Goal: Task Accomplishment & Management: Manage account settings

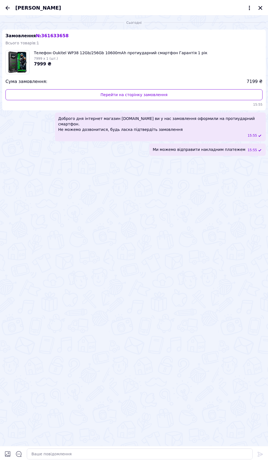
scroll to position [18, 0]
click at [8, 7] on icon "Назад" at bounding box center [7, 8] width 7 height 7
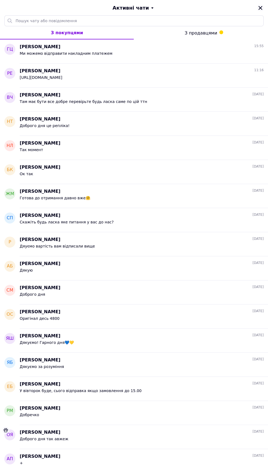
click at [260, 8] on icon "Закрити" at bounding box center [261, 8] width 4 height 4
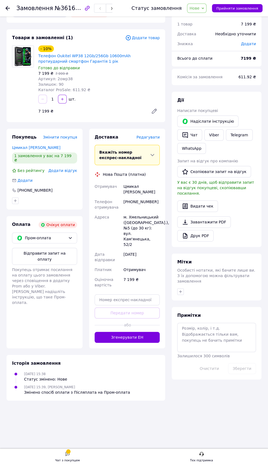
scroll to position [0, 0]
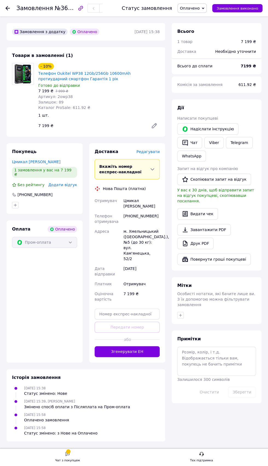
scroll to position [218, 0]
click at [105, 357] on button "Згенерувати ЕН" at bounding box center [127, 351] width 65 height 11
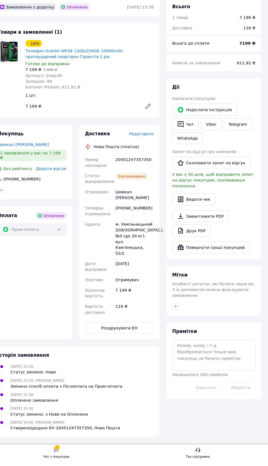
scroll to position [202, 0]
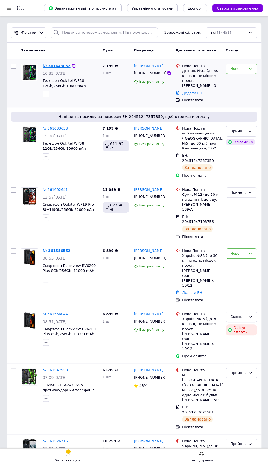
click at [48, 66] on link "№ 361643052" at bounding box center [57, 66] width 28 height 4
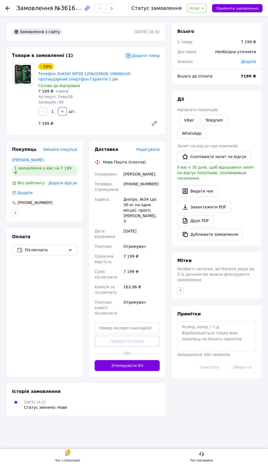
click at [149, 149] on span "Редагувати" at bounding box center [148, 149] width 23 height 4
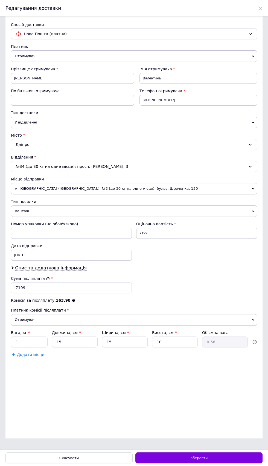
click at [40, 146] on div "Дніпро" at bounding box center [134, 144] width 246 height 11
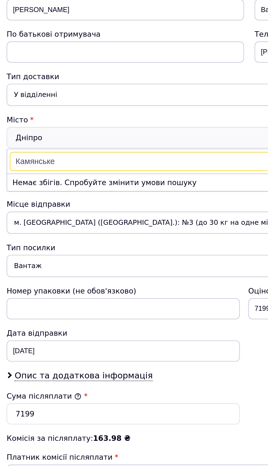
click at [25, 162] on input "Камянське" at bounding box center [134, 157] width 243 height 10
click at [24, 162] on input "Камнське" at bounding box center [134, 157] width 243 height 10
click at [25, 162] on input "Кам'нське" at bounding box center [134, 157] width 243 height 10
click at [14, 325] on span "Отримувач" at bounding box center [134, 319] width 246 height 11
click at [37, 159] on input "Кам'ське" at bounding box center [134, 157] width 243 height 10
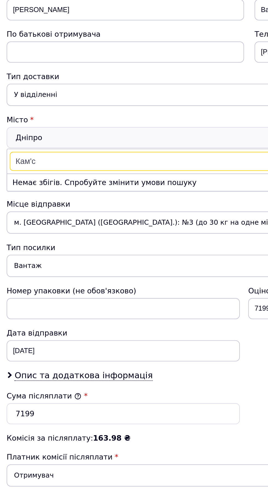
type input "Кам'"
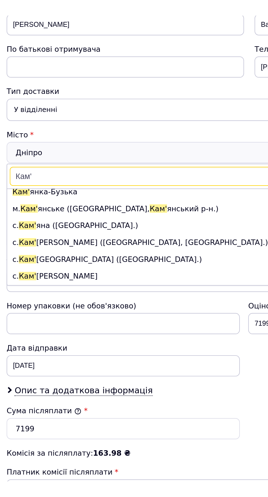
scroll to position [21, 0]
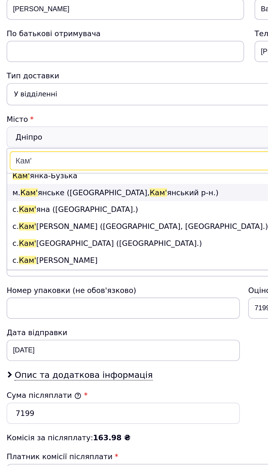
click at [27, 175] on span "Кам'" at bounding box center [22, 173] width 9 height 4
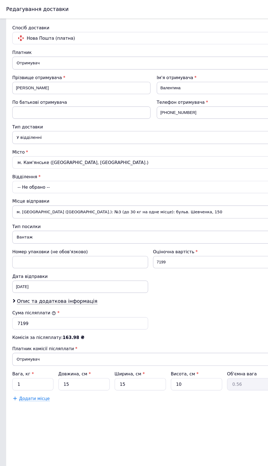
click at [40, 172] on div "-- Не обрано --" at bounding box center [134, 166] width 246 height 11
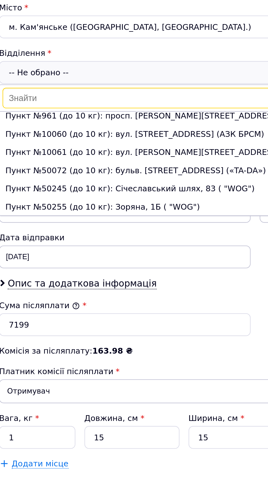
scroll to position [148, 0]
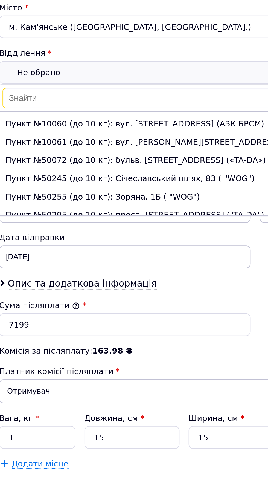
click at [47, 125] on li "№10 (до 30 кг на одне місце): просп. Відродження, 94" at bounding box center [134, 121] width 246 height 9
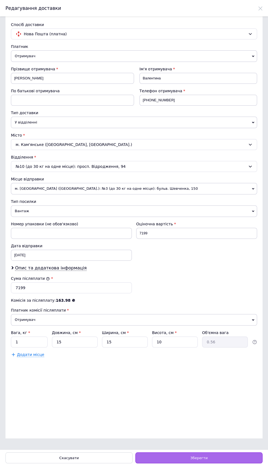
click at [177, 458] on div "Зберегти" at bounding box center [198, 457] width 127 height 11
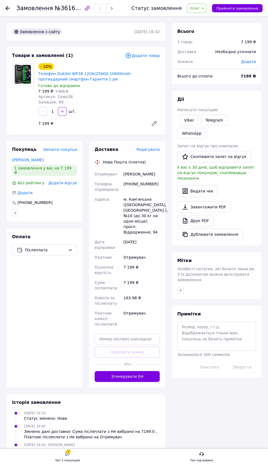
click at [148, 149] on span "Редагувати" at bounding box center [148, 149] width 23 height 4
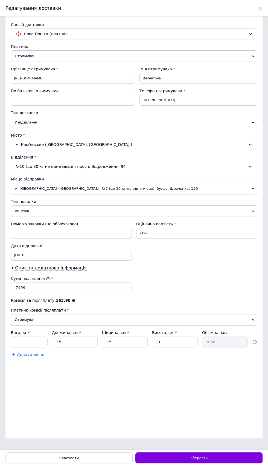
click at [32, 303] on div "Комісія за післяплату: 163.98 ₴" at bounding box center [134, 300] width 246 height 5
click at [28, 293] on input "7199" at bounding box center [71, 287] width 121 height 11
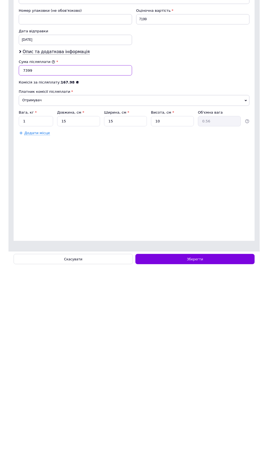
scroll to position [0, 0]
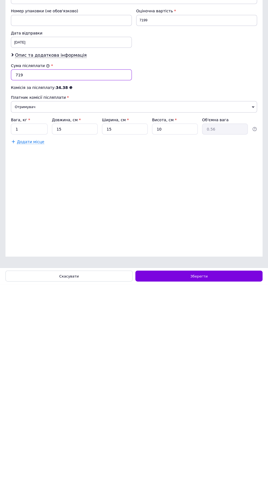
type input "7199"
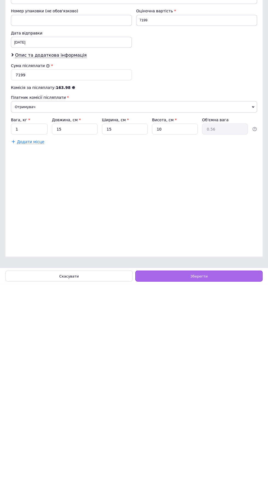
click at [155, 466] on div "Зберегти" at bounding box center [198, 488] width 127 height 11
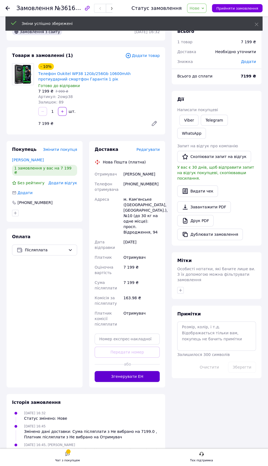
click at [131, 376] on button "Згенерувати ЕН" at bounding box center [127, 376] width 65 height 11
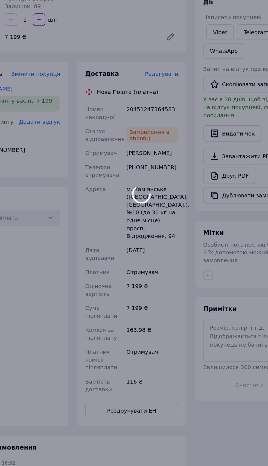
scroll to position [1, 0]
